Goal: Task Accomplishment & Management: Use online tool/utility

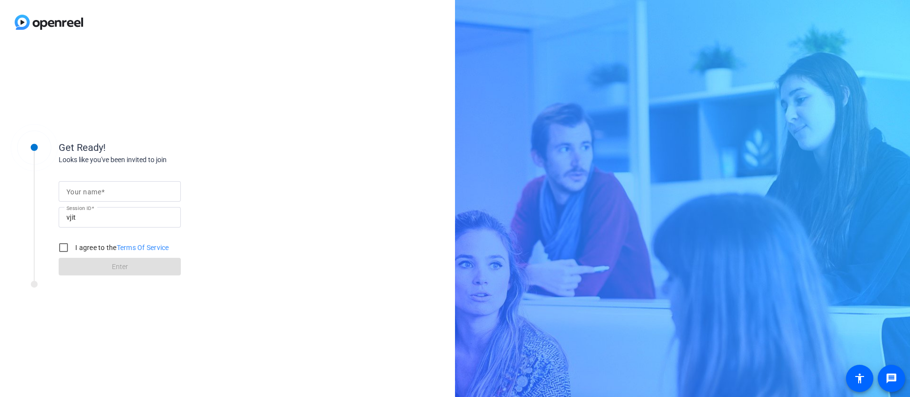
click at [103, 193] on span at bounding box center [102, 192] width 3 height 8
click at [103, 193] on input "Your name" at bounding box center [119, 192] width 107 height 12
type input "Elle Universal"
click at [65, 246] on input "I agree to the Terms Of Service" at bounding box center [64, 248] width 20 height 20
checkbox input "true"
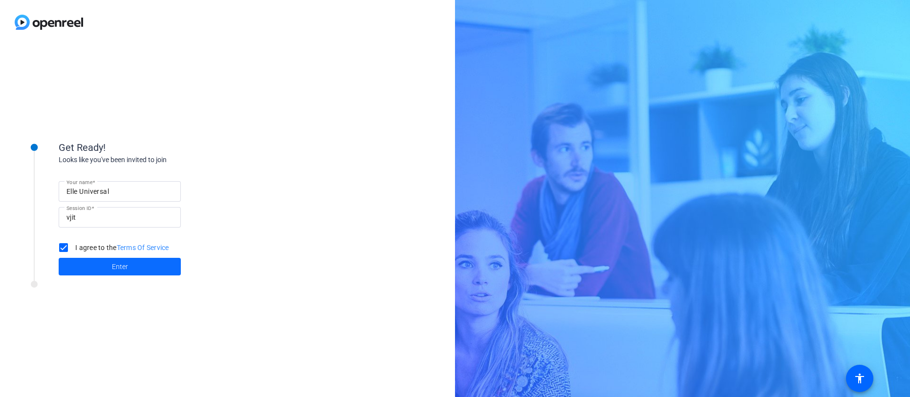
click at [119, 269] on span "Enter" at bounding box center [120, 267] width 16 height 10
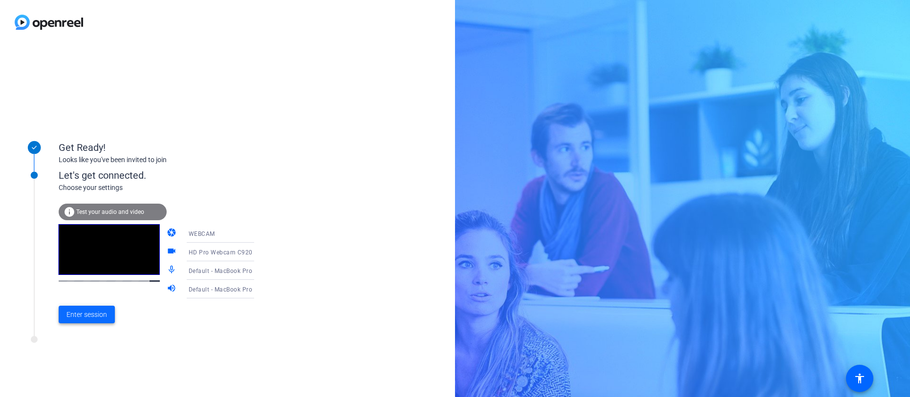
click at [86, 316] on span "Enter session" at bounding box center [86, 315] width 41 height 10
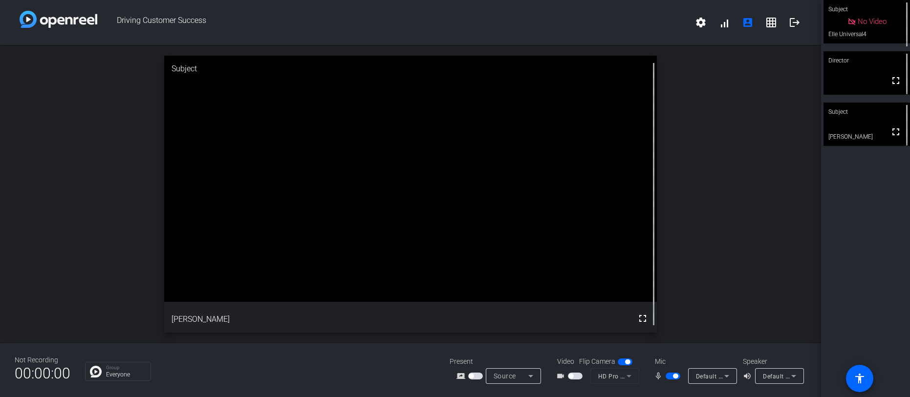
click at [677, 376] on span "button" at bounding box center [675, 376] width 5 height 5
click at [668, 377] on span "button" at bounding box center [668, 376] width 5 height 5
click at [676, 376] on span "button" at bounding box center [675, 376] width 5 height 5
drag, startPoint x: 372, startPoint y: 124, endPoint x: 368, endPoint y: 117, distance: 8.3
click at [369, 118] on video at bounding box center [410, 179] width 492 height 246
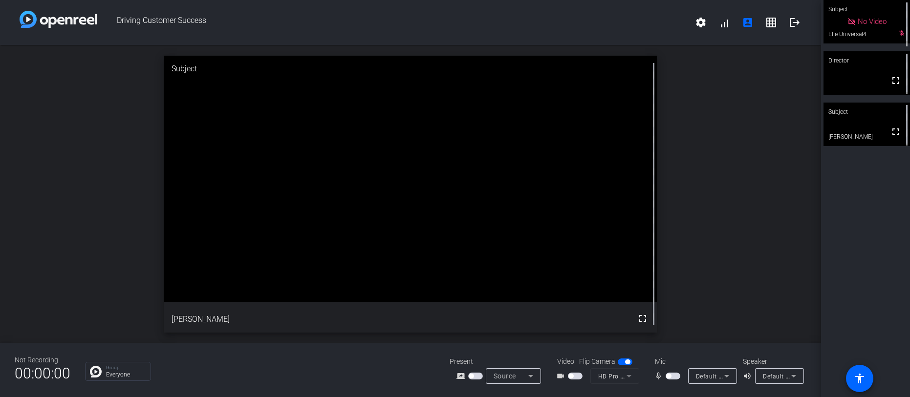
click at [669, 375] on span "button" at bounding box center [668, 376] width 5 height 5
click at [673, 376] on span "button" at bounding box center [675, 376] width 5 height 5
click at [670, 378] on span "button" at bounding box center [672, 376] width 15 height 7
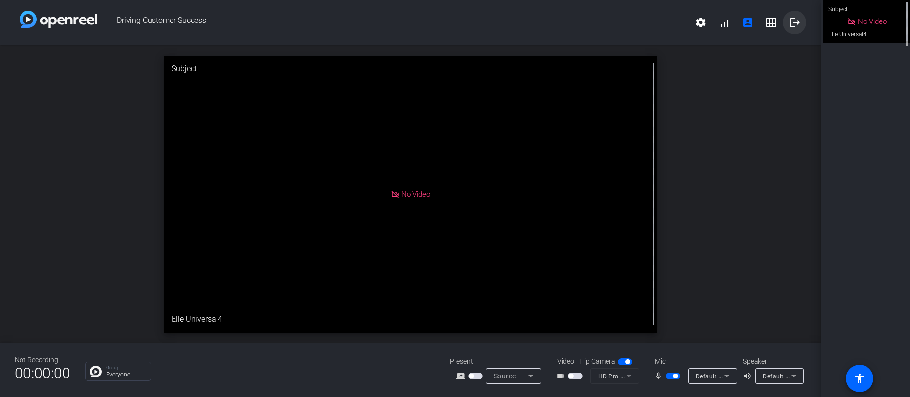
click at [800, 20] on span at bounding box center [794, 22] width 23 height 23
